Goal: Information Seeking & Learning: Learn about a topic

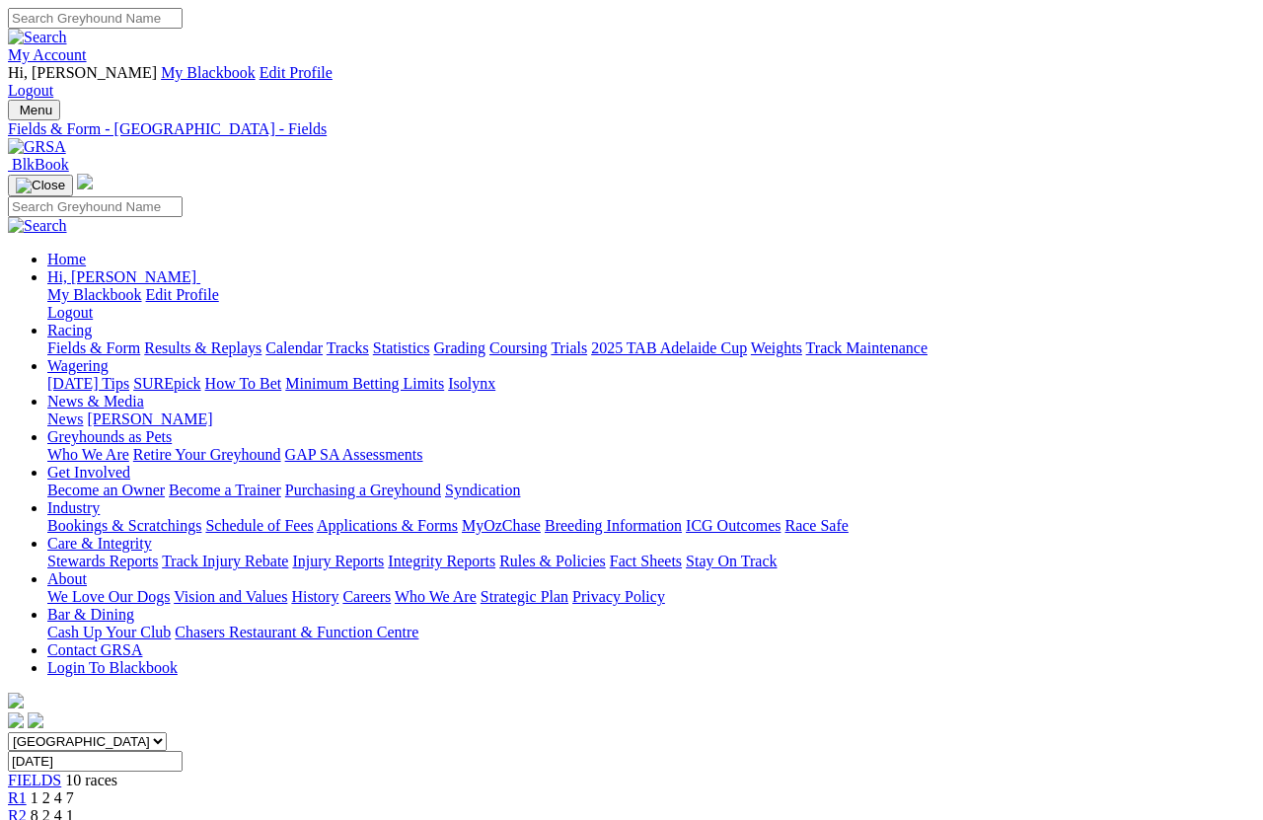
click at [69, 339] on link "Fields & Form" at bounding box center [93, 347] width 93 height 17
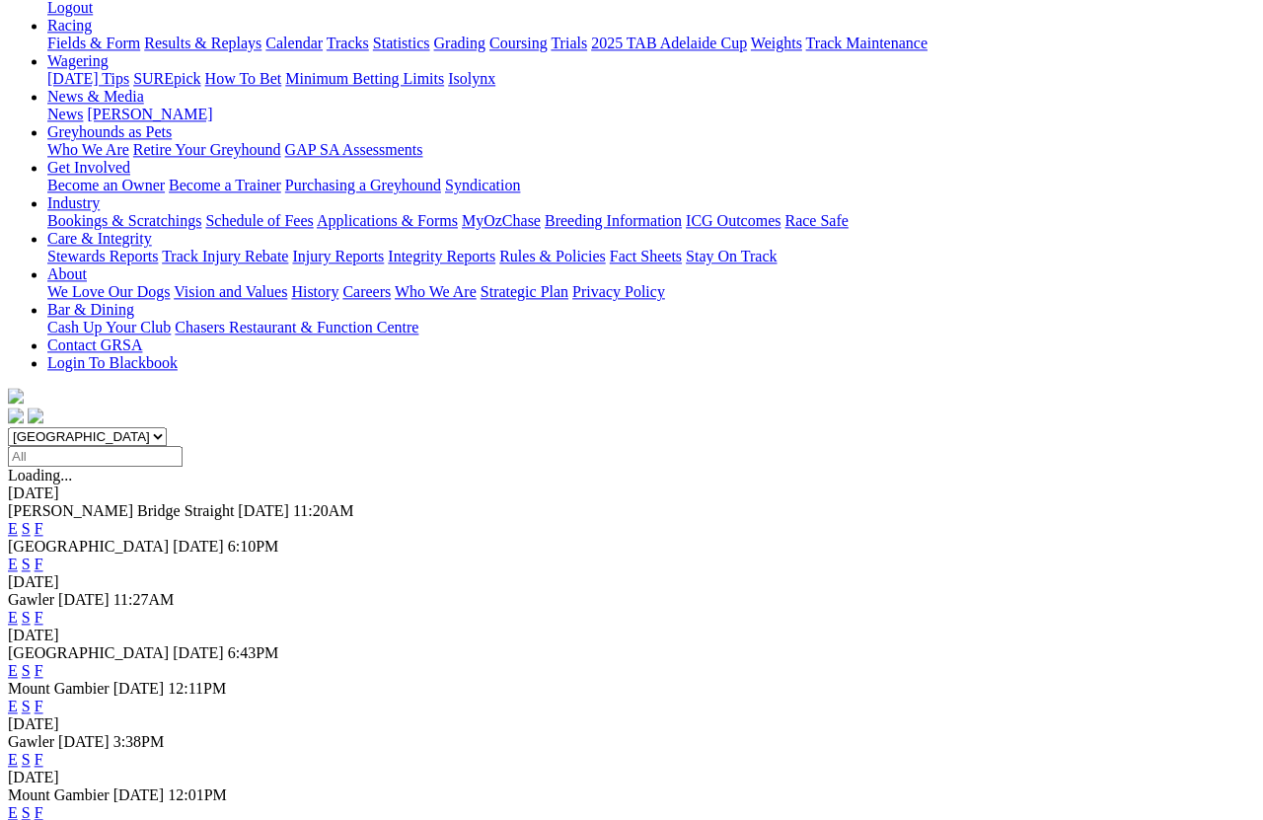
scroll to position [304, 0]
click at [43, 730] on link "F" at bounding box center [39, 760] width 9 height 17
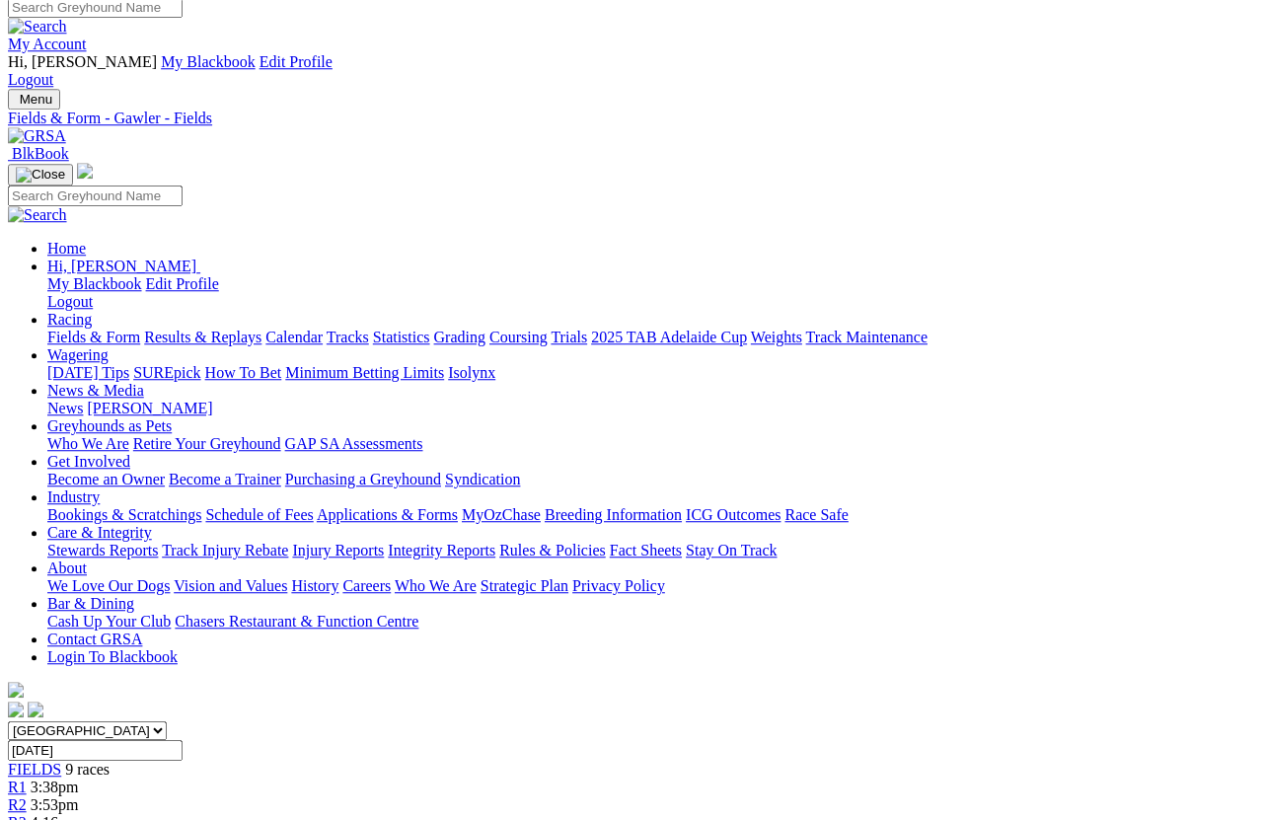
scroll to position [11, 0]
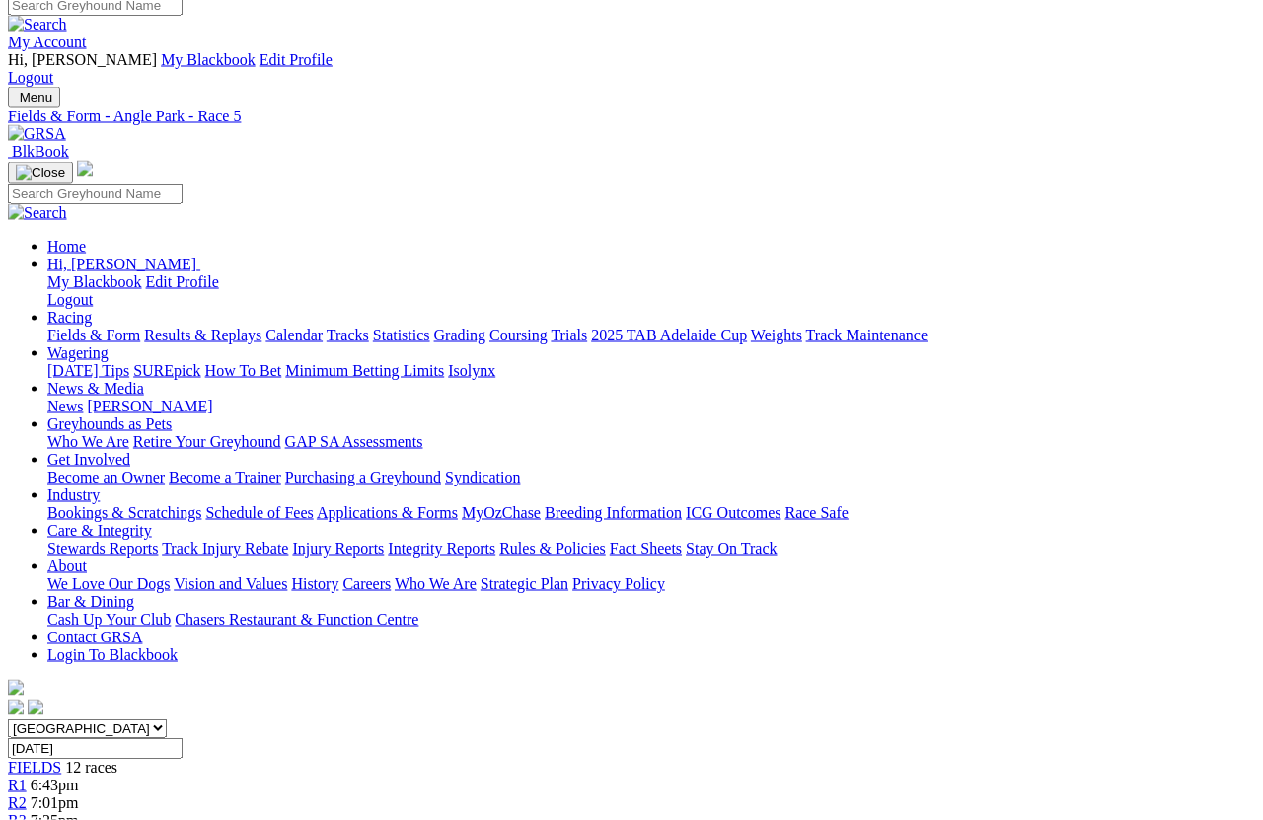
scroll to position [12, 0]
click at [240, 327] on link "Results & Replays" at bounding box center [202, 335] width 117 height 17
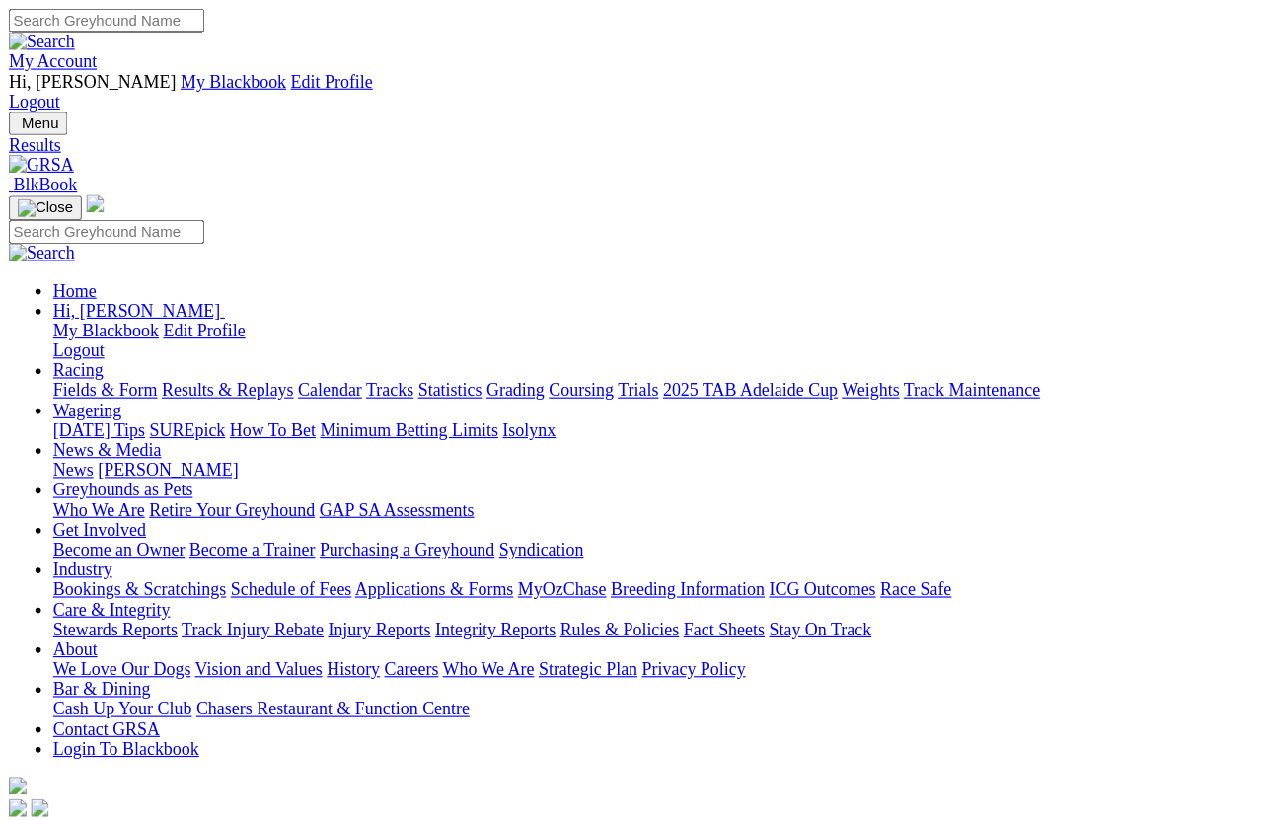
scroll to position [14, 0]
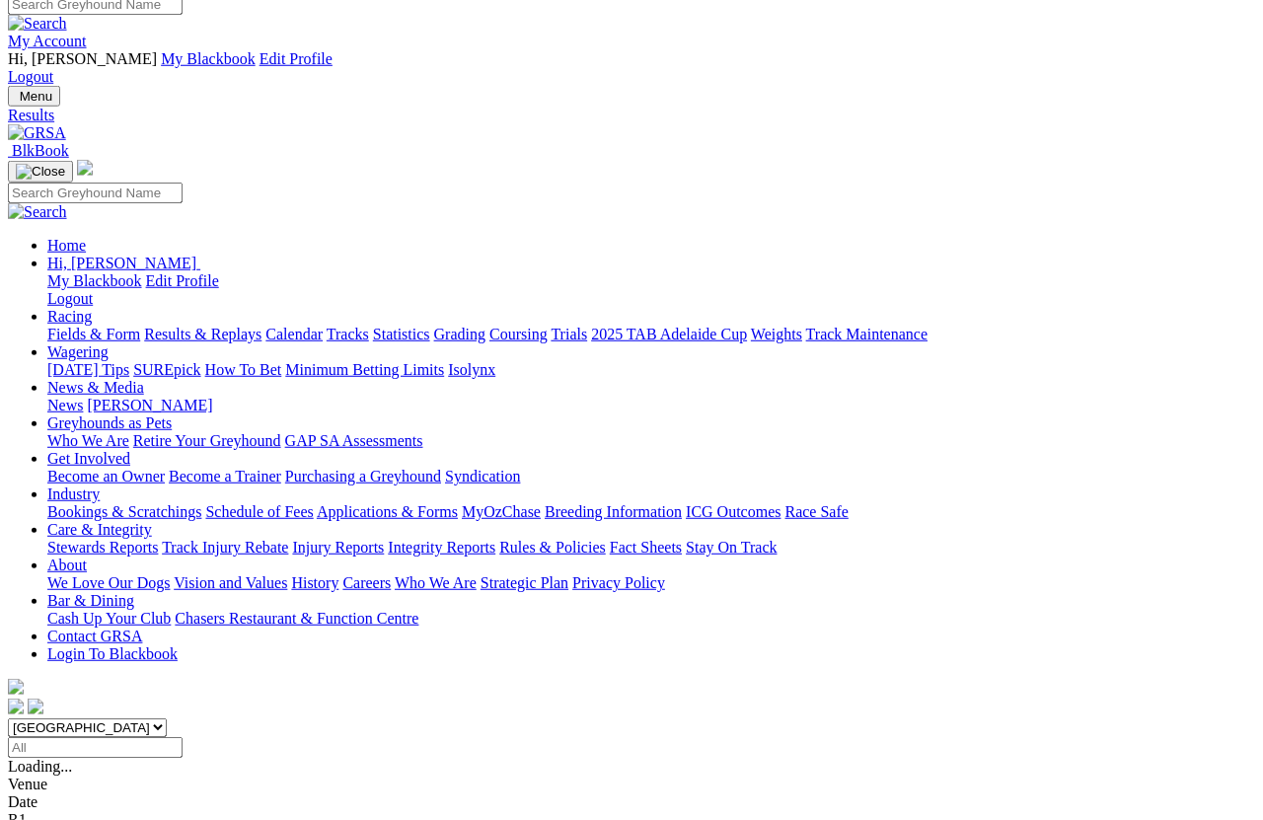
click at [167, 718] on select "South Australia New South Wales Northern Territory Queensland Tasmania Victoria…" at bounding box center [87, 727] width 159 height 19
select select "QLD"
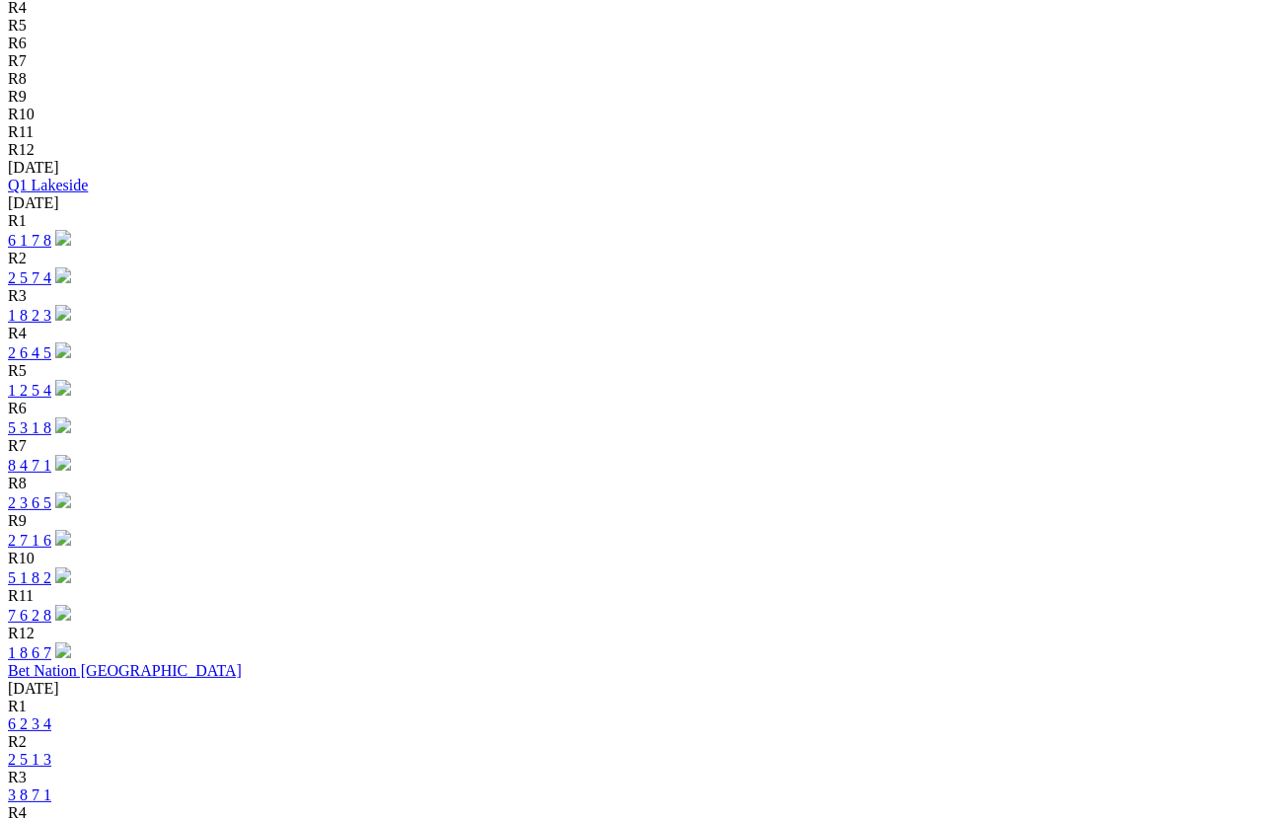
scroll to position [881, 0]
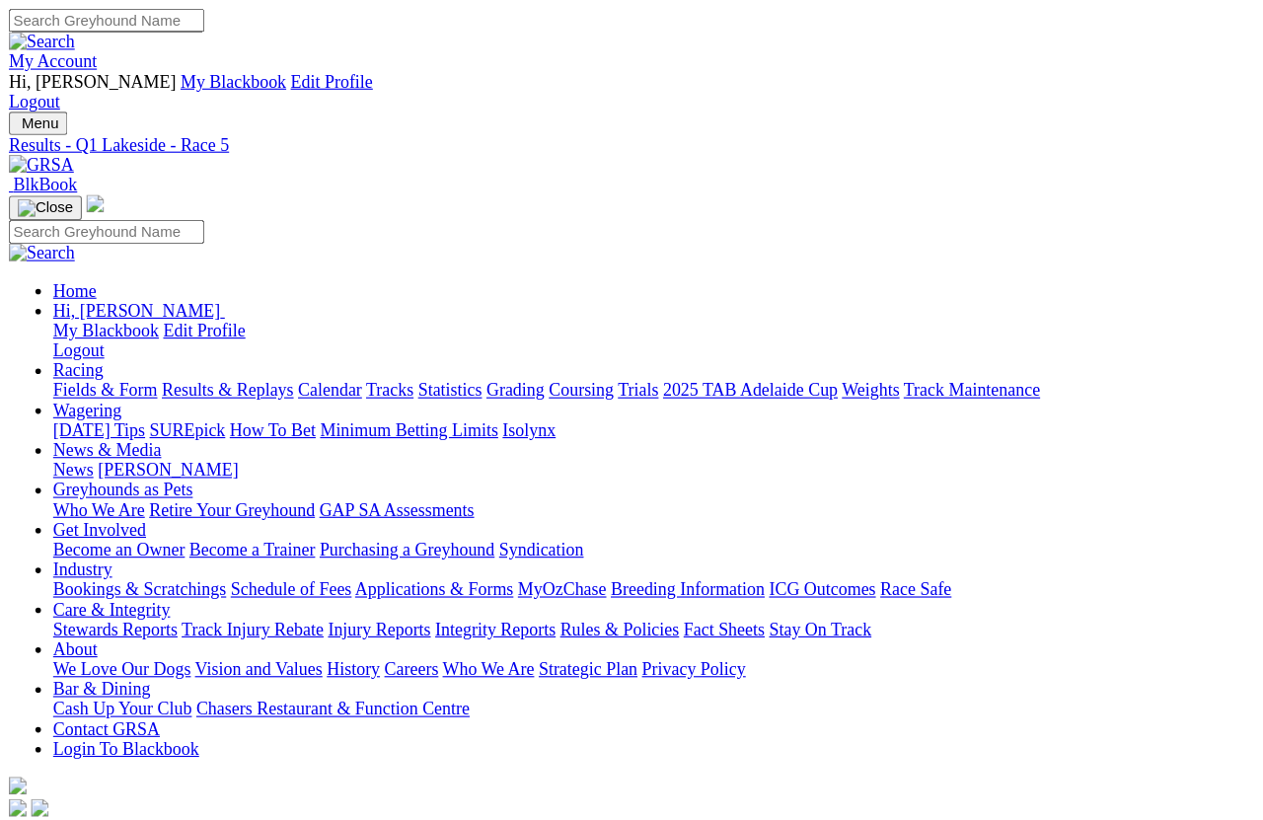
scroll to position [14, 0]
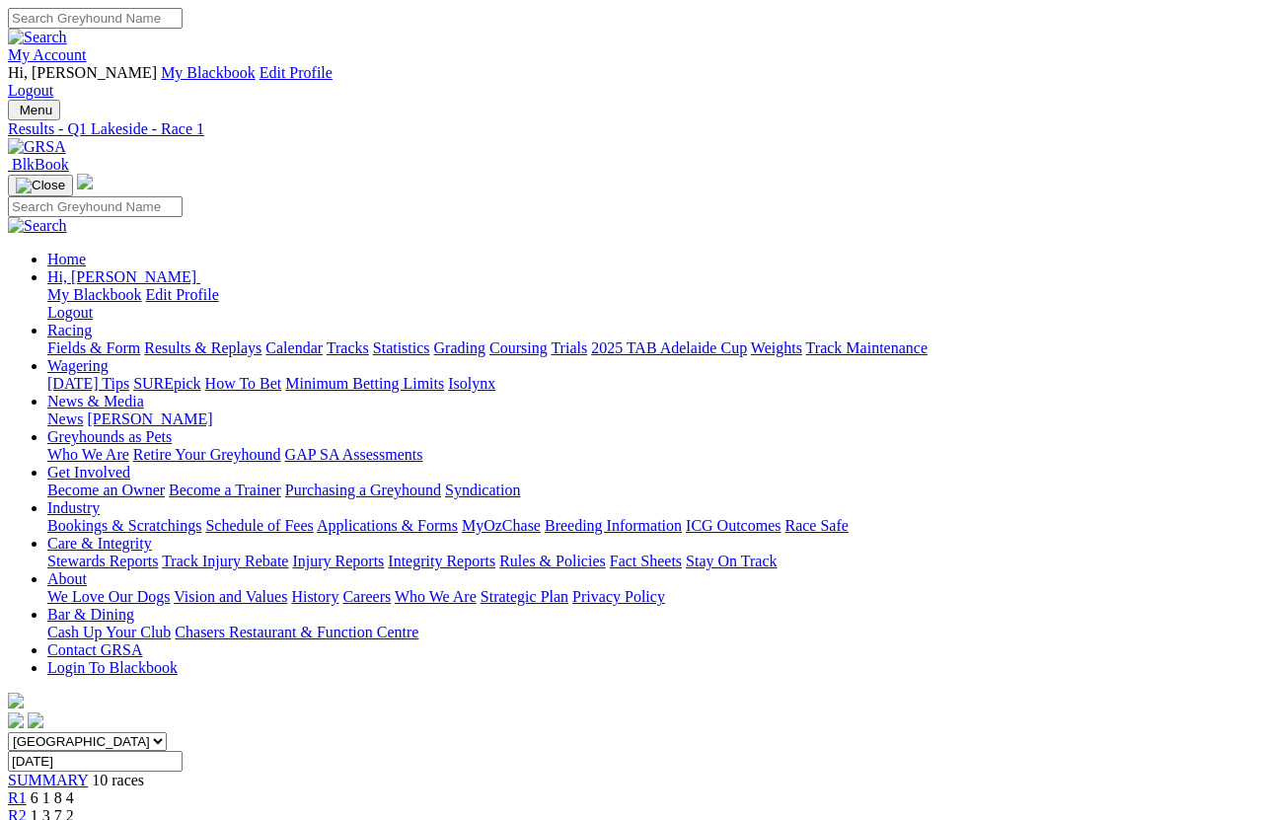
scroll to position [14, 0]
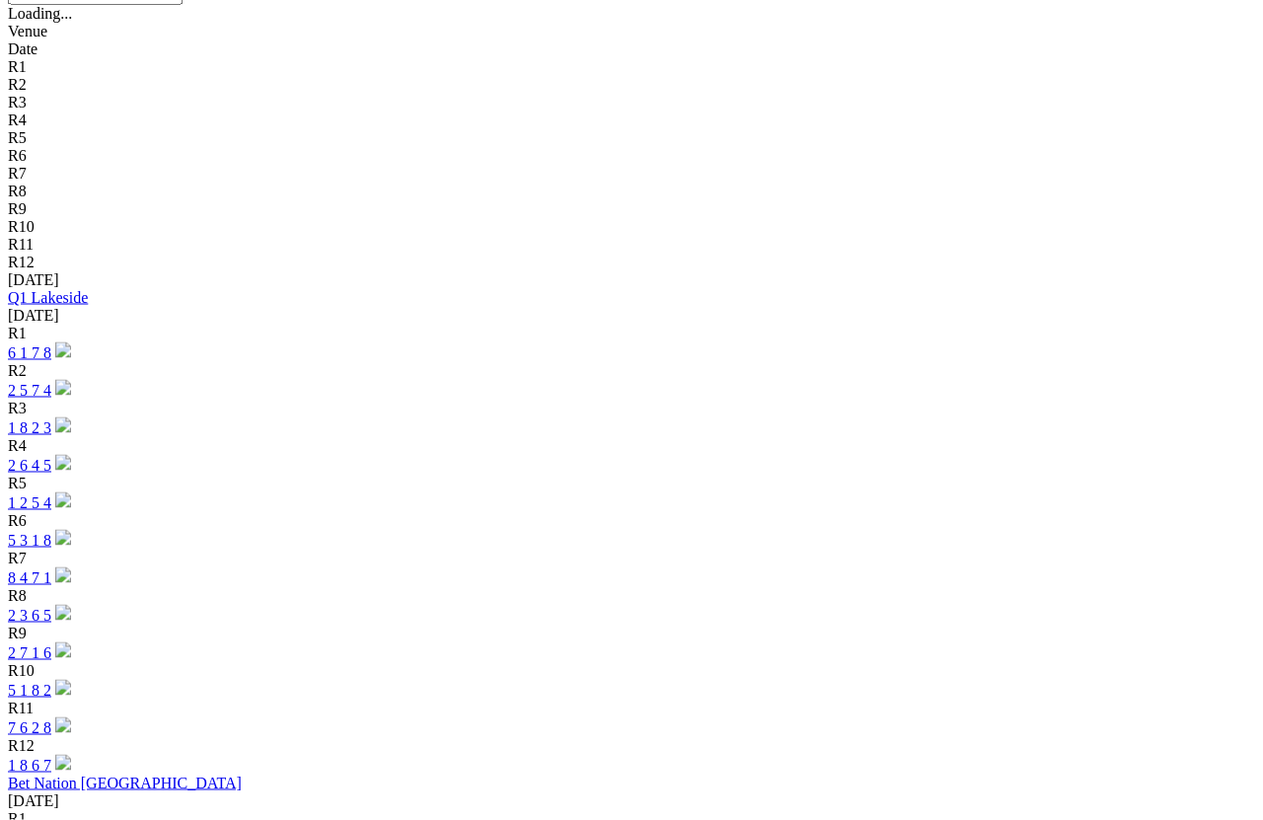
scroll to position [765, 0]
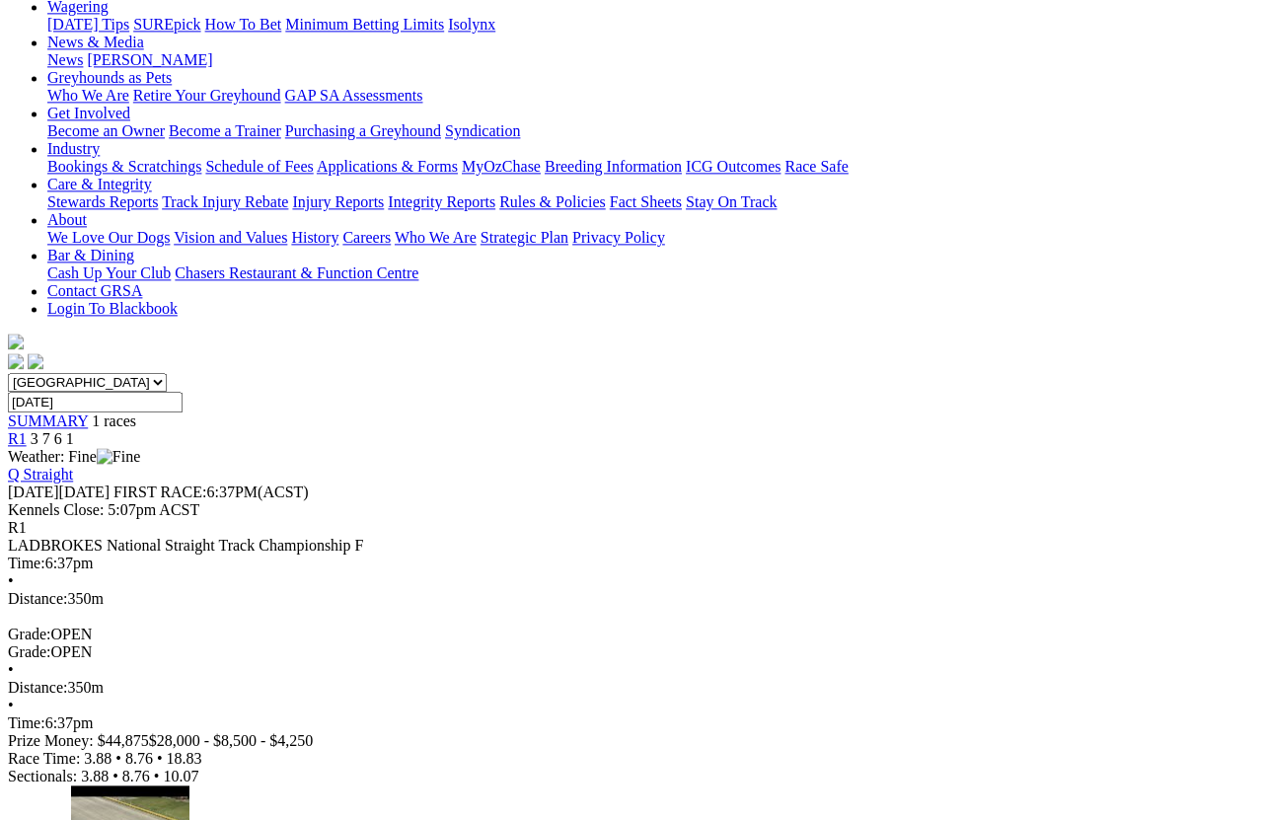
scroll to position [377, 0]
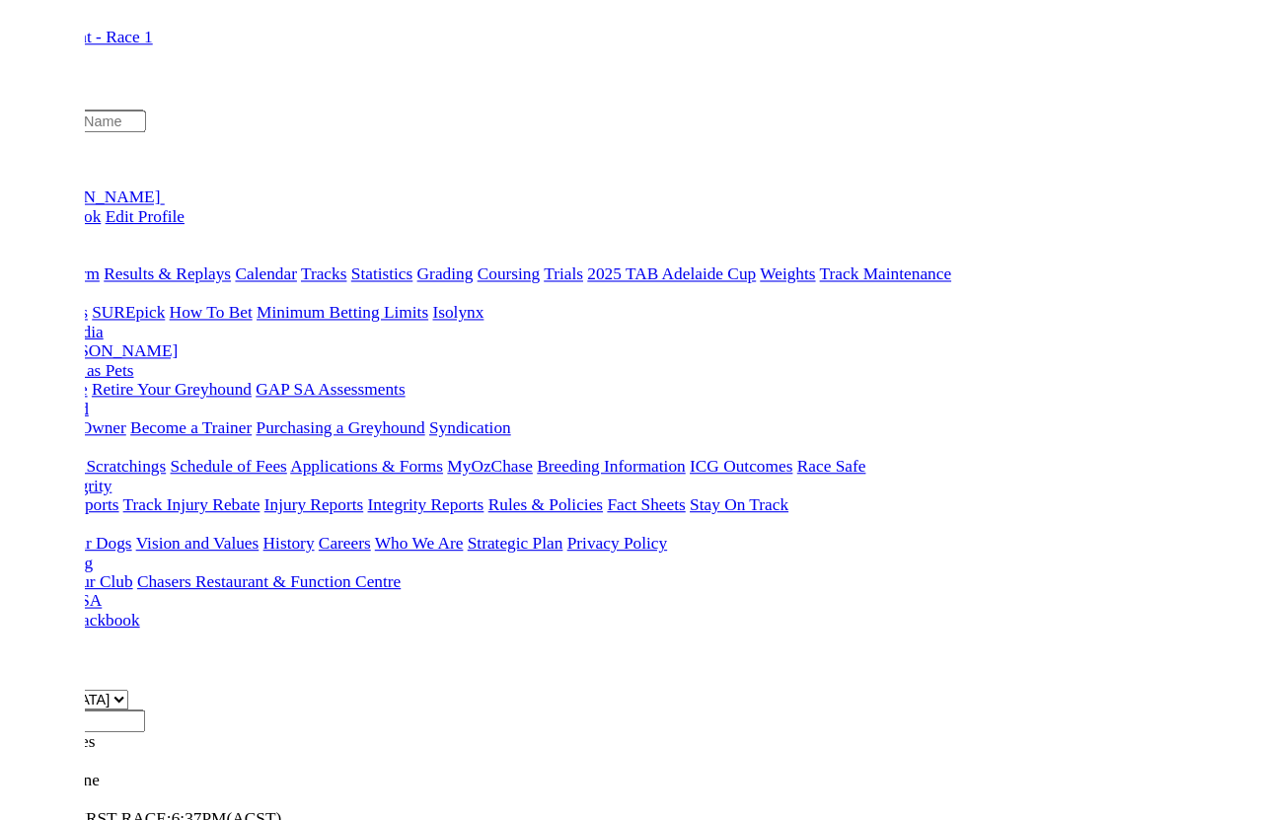
scroll to position [429, 0]
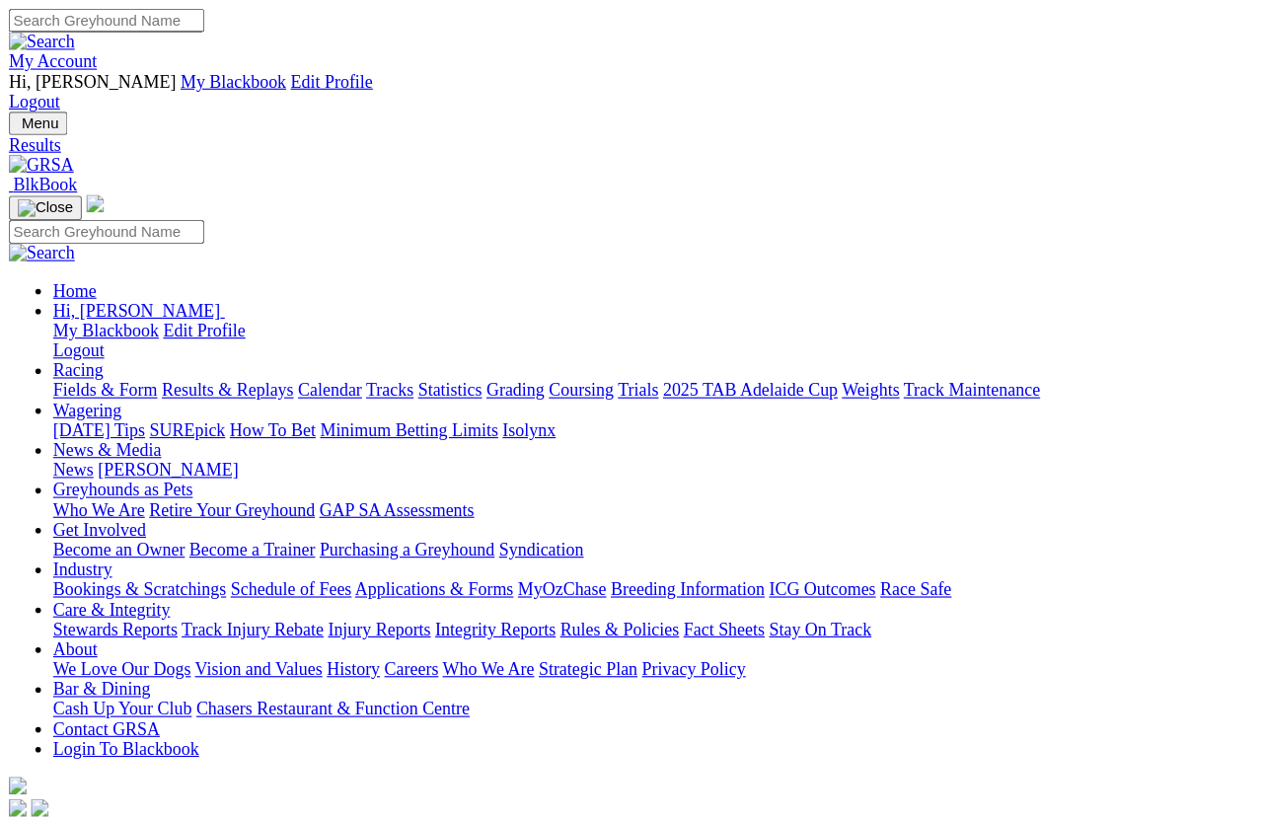
scroll to position [510, 0]
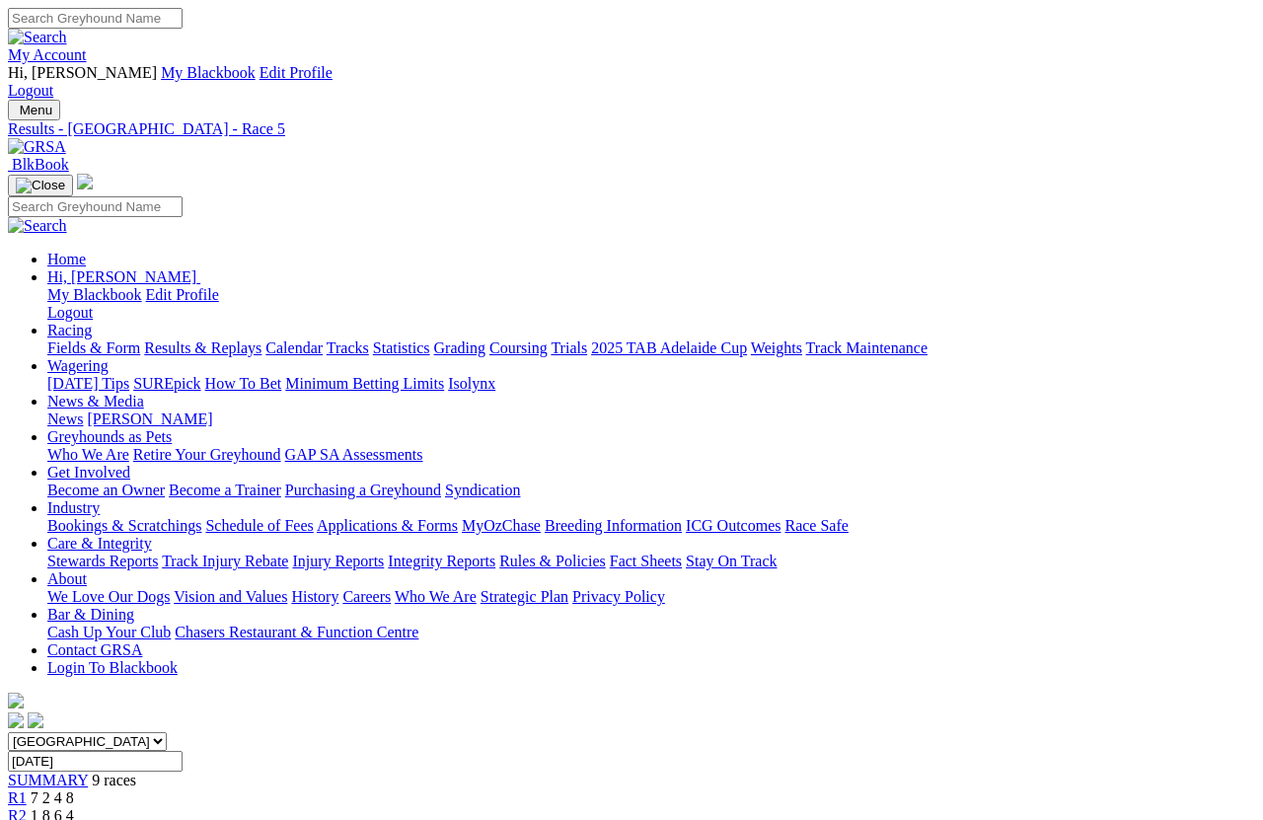
scroll to position [14, 0]
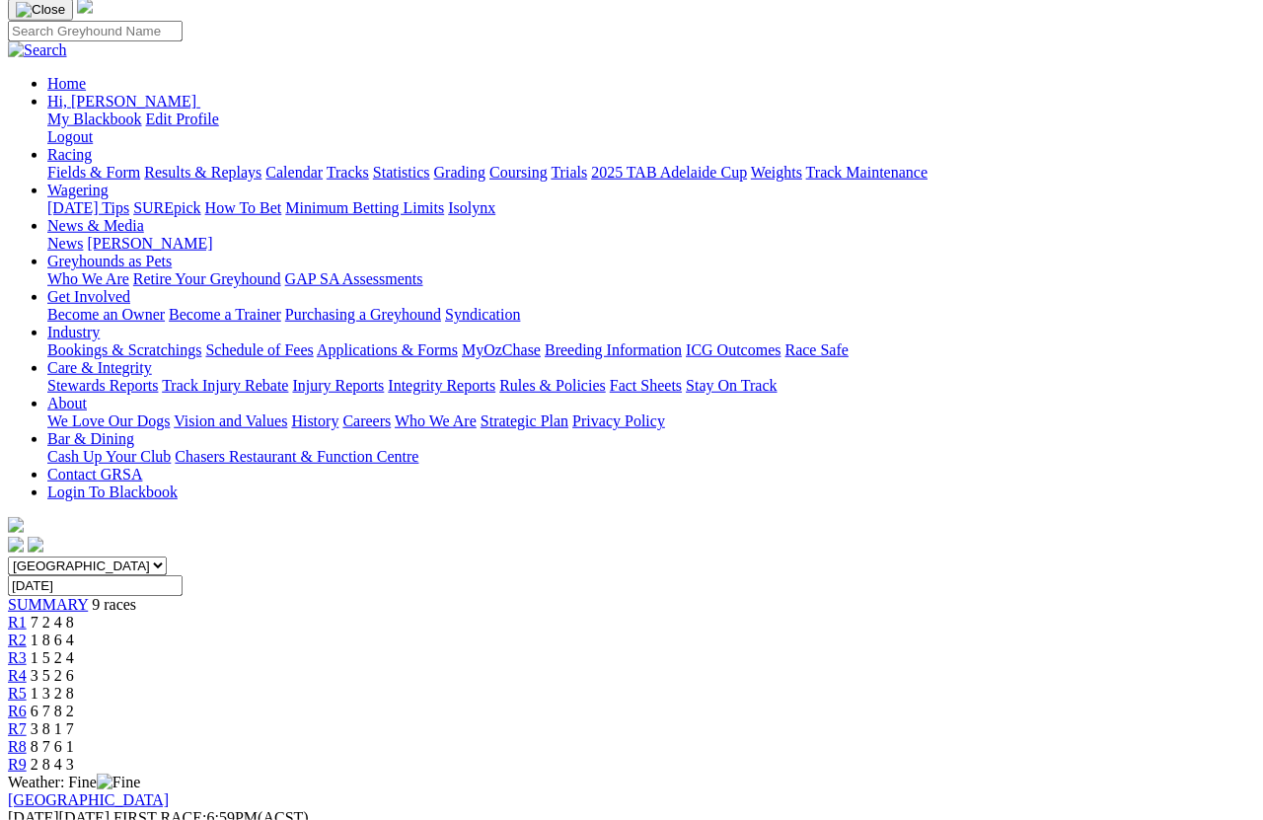
scroll to position [169, 0]
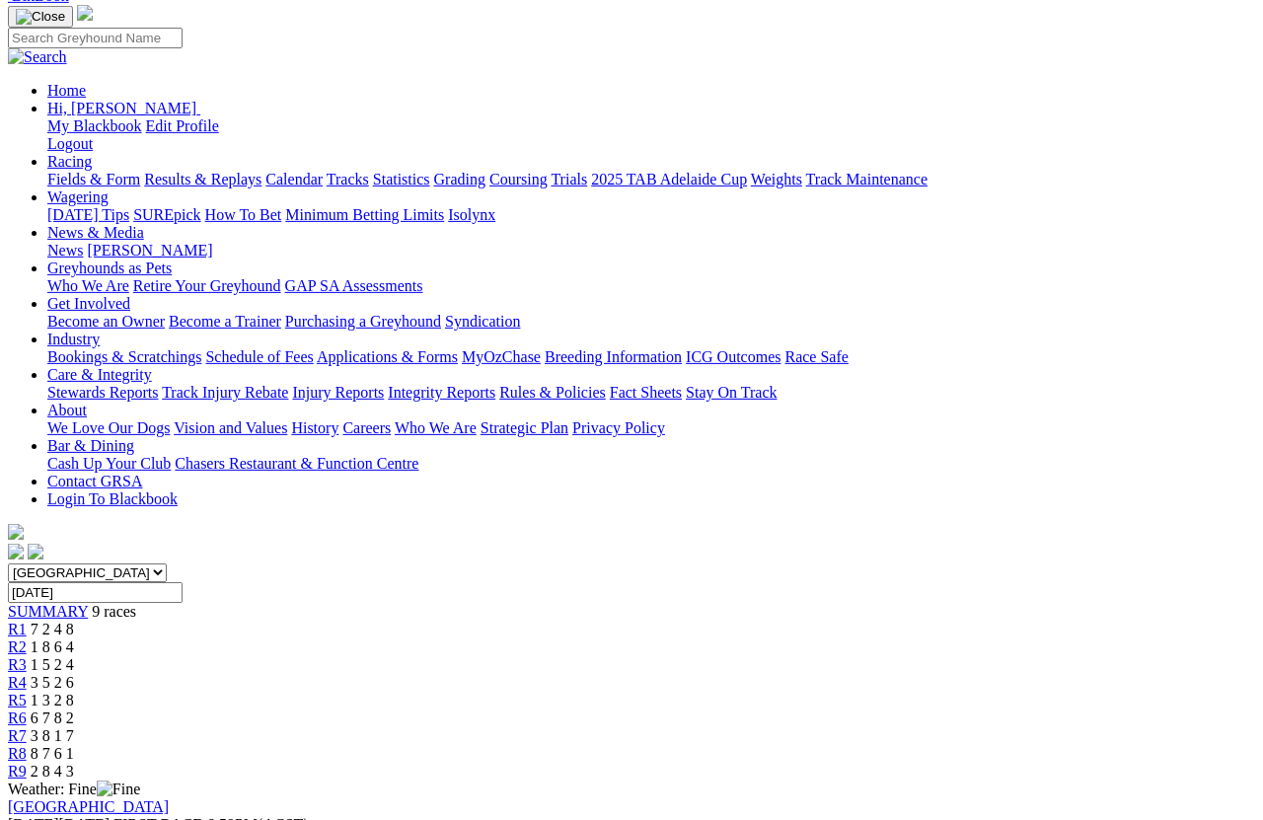
click at [27, 709] on link "R6" at bounding box center [17, 717] width 19 height 17
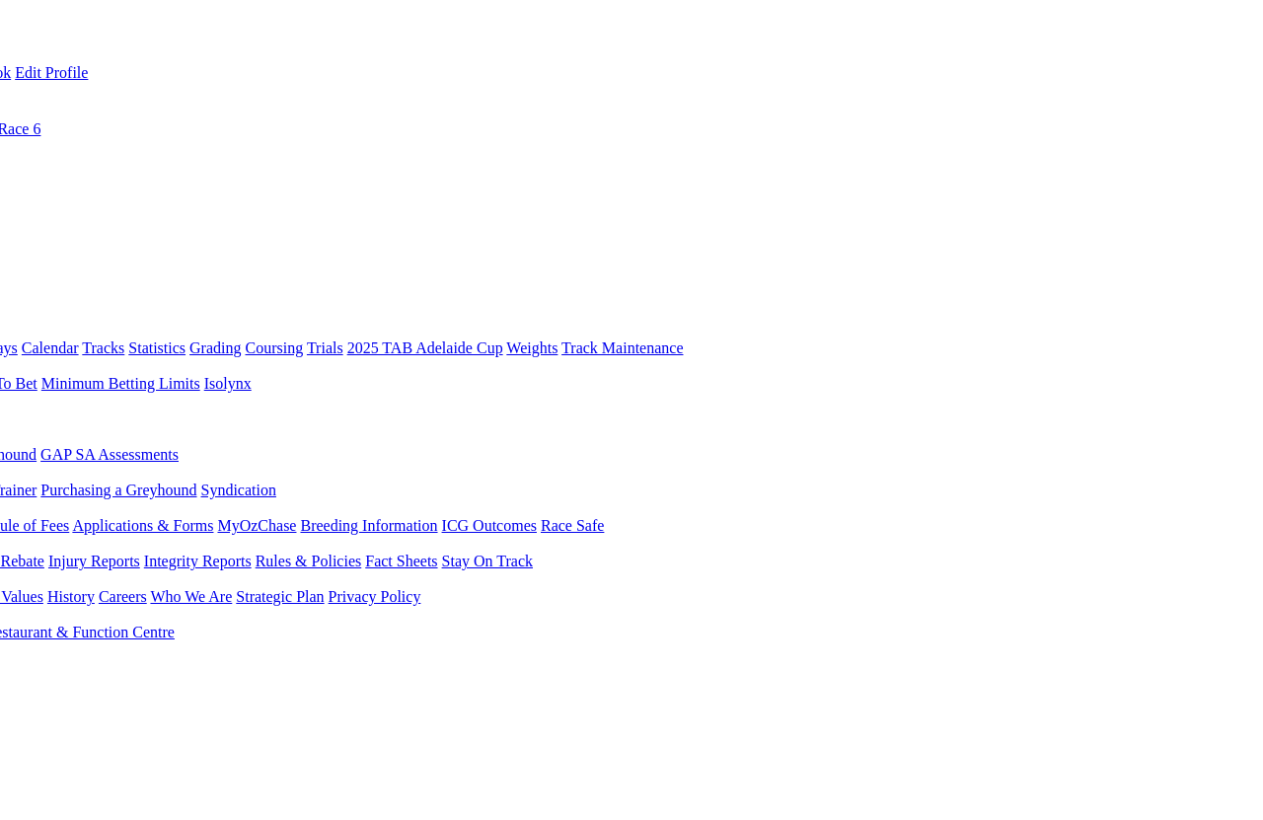
scroll to position [0, 245]
